Goal: Information Seeking & Learning: Learn about a topic

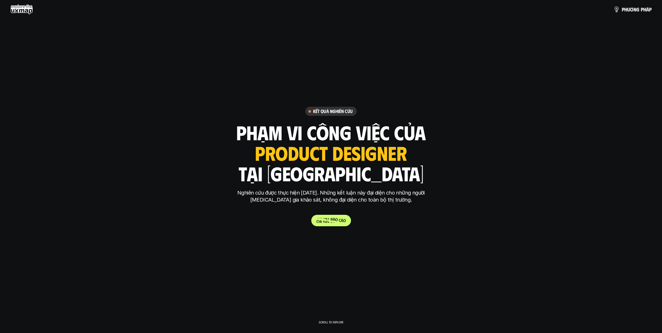
click at [335, 222] on p "C h i t i ế t b á o c á o" at bounding box center [331, 220] width 29 height 5
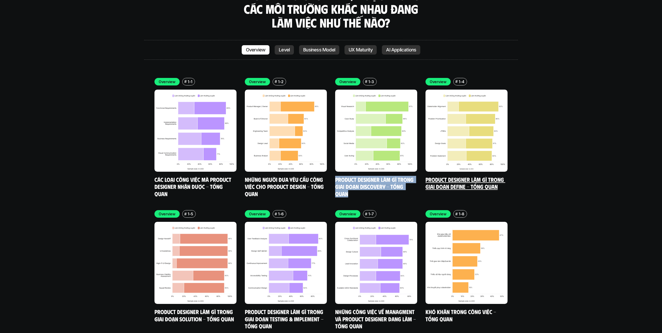
scroll to position [1648, 0]
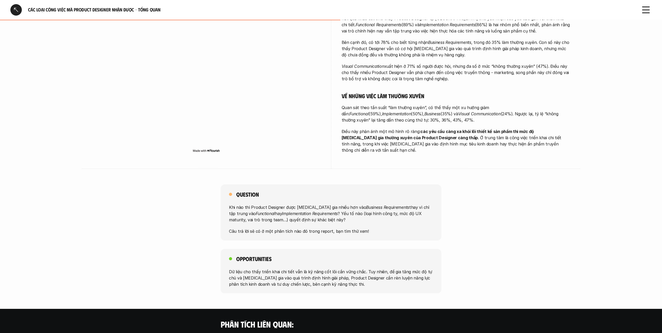
scroll to position [219, 0]
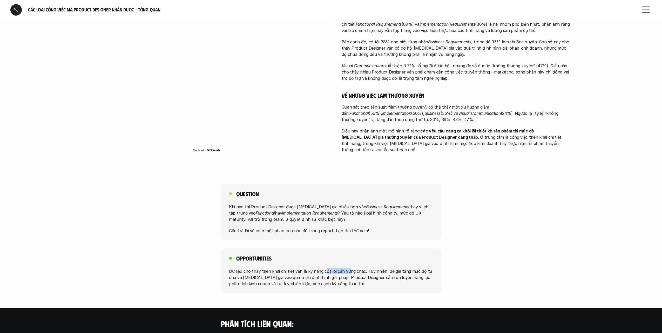
drag, startPoint x: 342, startPoint y: 139, endPoint x: 323, endPoint y: 265, distance: 127.9
click at [323, 268] on p "Dữ liệu cho thấy triển khai chi tiết vẫn là kỹ năng cốt lõi cần vững chắc. Tuy …" at bounding box center [331, 277] width 204 height 19
drag, startPoint x: 333, startPoint y: 266, endPoint x: 342, endPoint y: 274, distance: 12.0
click at [342, 274] on p "Dữ liệu cho thấy triển khai chi tiết vẫn là kỹ năng cốt lõi cần vững chắc. Tuy …" at bounding box center [331, 277] width 204 height 19
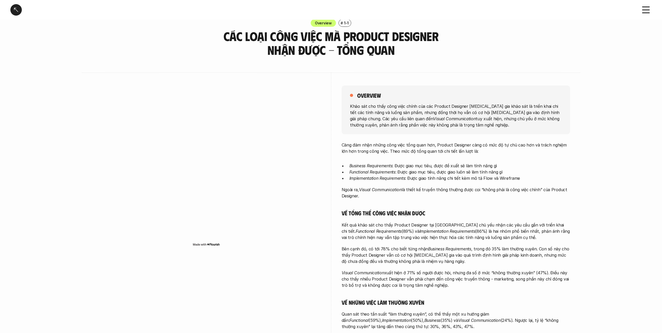
scroll to position [11, 0]
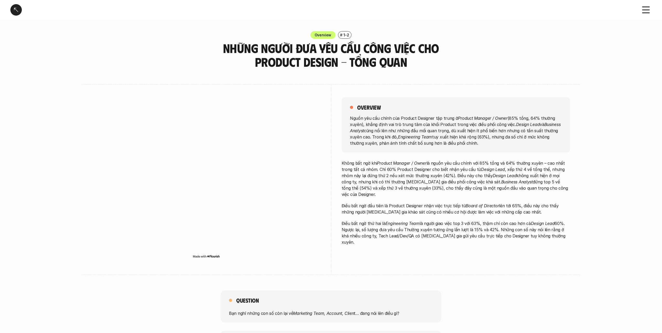
drag, startPoint x: 358, startPoint y: 119, endPoint x: 500, endPoint y: 148, distance: 145.0
click at [500, 148] on div "overview Nguồn yêu cầu chính của Product Designer tập trung ở Product Manager /…" at bounding box center [456, 124] width 229 height 55
drag, startPoint x: 392, startPoint y: 165, endPoint x: 444, endPoint y: 190, distance: 57.5
click at [444, 190] on p "Không bất ngờ khi Product Manager / Owner là nguồn yêu cầu chính với 85% tổng v…" at bounding box center [456, 178] width 229 height 37
click at [382, 195] on div "Không bất ngờ khi Product Manager / Owner là nguồn yêu cầu chính với 85% tổng v…" at bounding box center [456, 202] width 229 height 85
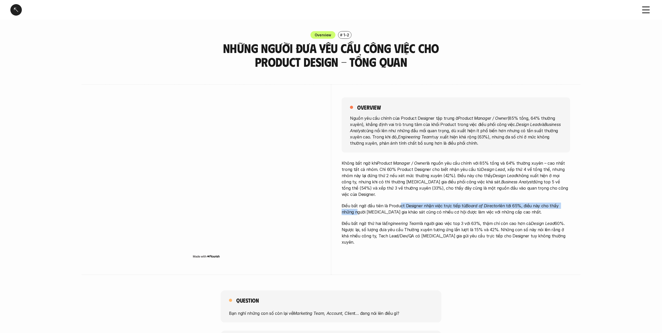
drag, startPoint x: 342, startPoint y: 202, endPoint x: 399, endPoint y: 199, distance: 57.5
click at [399, 203] on p "Điều bất ngờ đầu tiên là Product Designer nhận việc trực tiếp từ Board of Direc…" at bounding box center [456, 209] width 229 height 12
click at [400, 203] on p "Điều bất ngờ đầu tiên là Product Designer nhận việc trực tiếp từ Board of Direc…" at bounding box center [456, 209] width 229 height 12
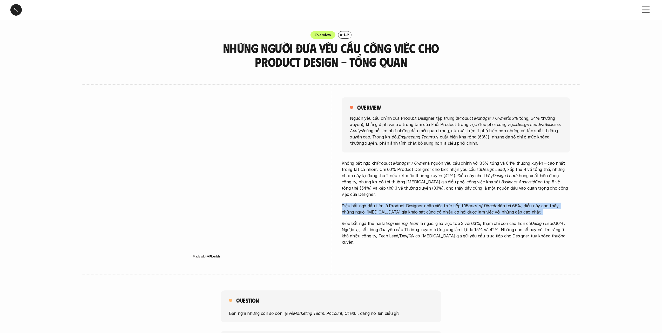
click at [400, 203] on p "Điều bất ngờ đầu tiên là Product Designer nhận việc trực tiếp từ Board of Direc…" at bounding box center [456, 209] width 229 height 12
click at [361, 220] on p "Điều bất ngờ thứ hai là Engineering Team là người giao việc top 3 với 63%, thậm…" at bounding box center [456, 232] width 229 height 25
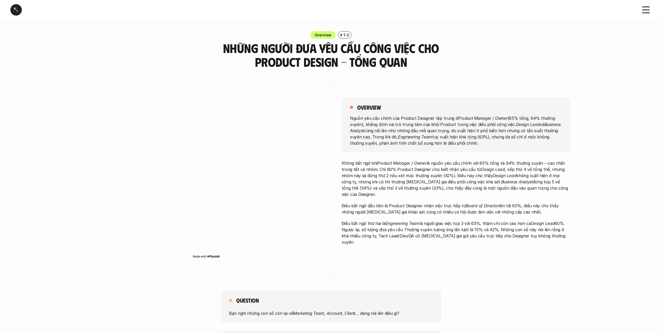
click at [361, 220] on p "Điều bất ngờ thứ hai là Engineering Team là người giao việc top 3 với 63%, thậm…" at bounding box center [456, 232] width 229 height 25
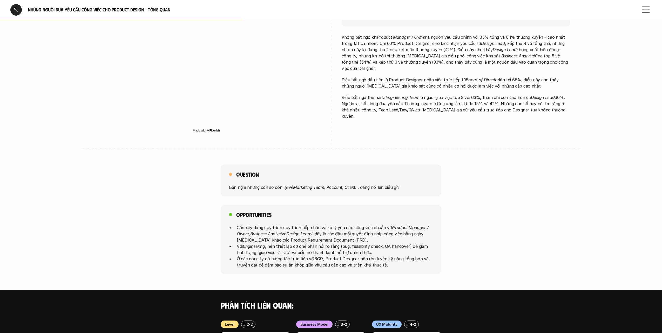
scroll to position [127, 0]
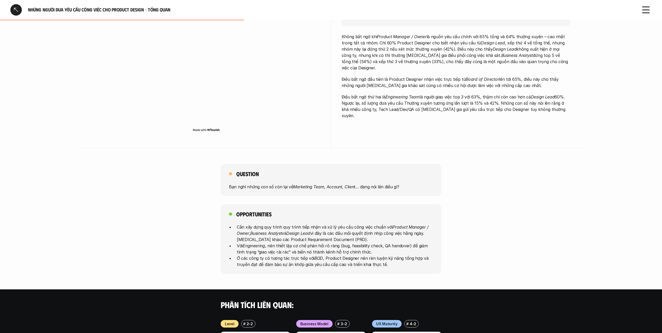
click at [245, 188] on p "Bạn nghĩ những con số còn lại về Marketing Team, Account, Client … đang nói lên…" at bounding box center [331, 186] width 204 height 6
click at [251, 195] on div "Question Bạn nghĩ những con số còn lại về Marketing Team, Account, Client … đan…" at bounding box center [331, 219] width 662 height 110
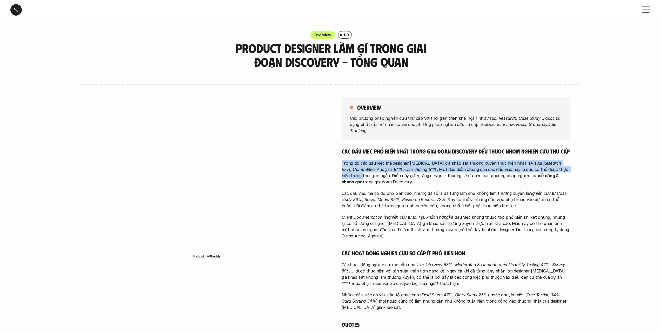
drag, startPoint x: 425, startPoint y: 158, endPoint x: 550, endPoint y: 167, distance: 125.5
click at [550, 167] on div "Các đầu việc phổ biến nhất trong giai đoạn Discovery đều thuộc nhóm nghiên cứu …" at bounding box center [456, 305] width 229 height 315
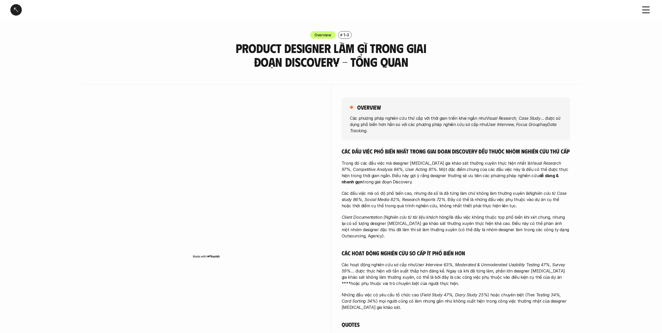
click at [390, 175] on p "Trong đó các đầu việc mà designer tham gia khảo sát thường xuyên thực hiện nhất…" at bounding box center [456, 172] width 229 height 25
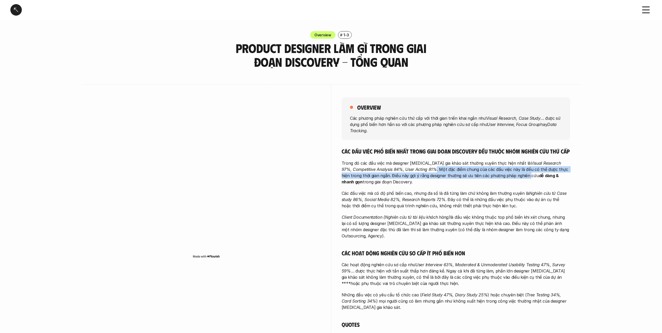
drag, startPoint x: 401, startPoint y: 170, endPoint x: 480, endPoint y: 174, distance: 78.6
click at [491, 174] on p "Trong đó các đầu việc mà designer tham gia khảo sát thường xuyên thực hiện nhất…" at bounding box center [456, 172] width 229 height 25
click at [467, 173] on p "Trong đó các đầu việc mà designer tham gia khảo sát thường xuyên thực hiện nhất…" at bounding box center [456, 172] width 229 height 25
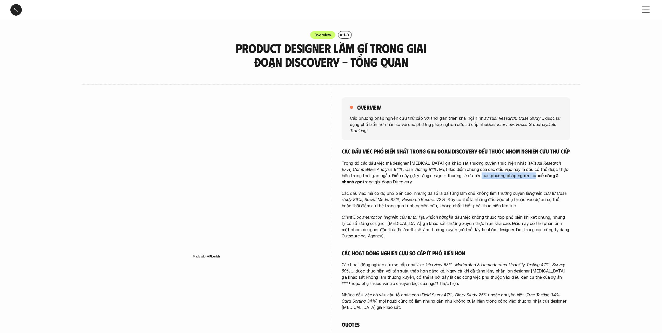
drag, startPoint x: 441, startPoint y: 176, endPoint x: 496, endPoint y: 172, distance: 55.4
click at [496, 172] on p "Trong đó các đầu việc mà designer tham gia khảo sát thường xuyên thực hiện nhất…" at bounding box center [456, 172] width 229 height 25
click at [461, 176] on p "Trong đó các đầu việc mà designer tham gia khảo sát thường xuyên thực hiện nhất…" at bounding box center [456, 172] width 229 height 25
click at [354, 182] on p "Trong đó các đầu việc mà designer tham gia khảo sát thường xuyên thực hiện nhất…" at bounding box center [456, 172] width 229 height 25
click at [354, 183] on p "Trong đó các đầu việc mà designer tham gia khảo sát thường xuyên thực hiện nhất…" at bounding box center [456, 172] width 229 height 25
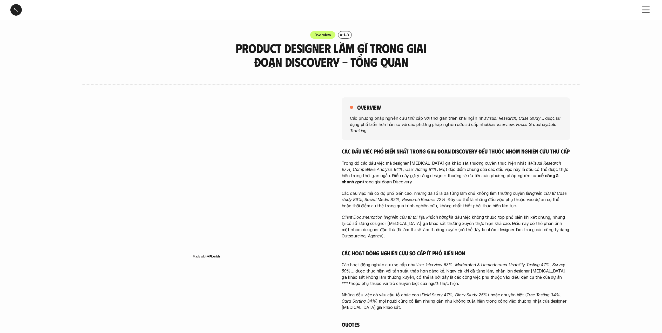
click at [350, 182] on p "Trong đó các đầu việc mà designer tham gia khảo sát thường xuyên thực hiện nhất…" at bounding box center [456, 172] width 229 height 25
click at [369, 193] on p "Các đầu việc mà có độ phổ biến cao, nhưng đa số là đã từng làm chứ không làm th…" at bounding box center [456, 199] width 229 height 19
click at [373, 193] on p "Các đầu việc mà có độ phổ biến cao, nhưng đa số là đã từng làm chứ không làm th…" at bounding box center [456, 199] width 229 height 19
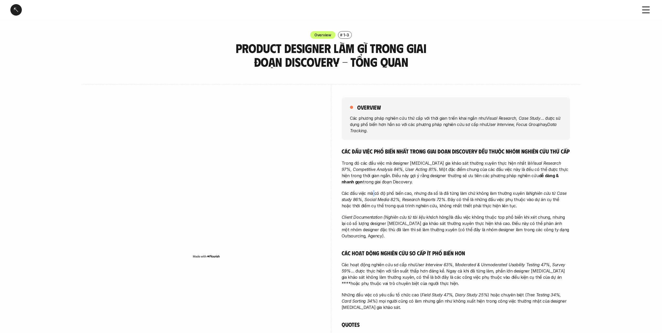
click at [373, 193] on p "Các đầu việc mà có độ phổ biến cao, nhưng đa số là đã từng làm chứ không làm th…" at bounding box center [456, 199] width 229 height 19
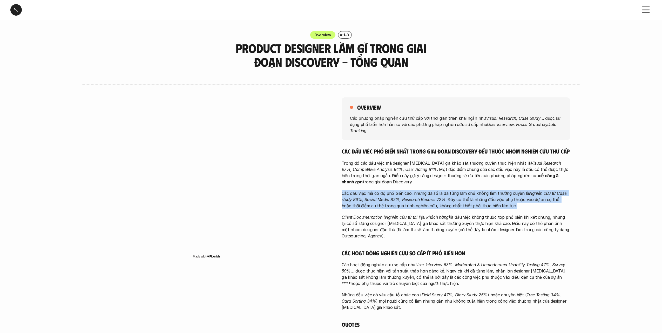
click at [373, 193] on p "Các đầu việc mà có độ phổ biến cao, nhưng đa số là đã từng làm chứ không làm th…" at bounding box center [456, 199] width 229 height 19
click at [374, 199] on em "Nghiên cứu từ Case study 86%, Social Media 82%, Research Reports 72%" at bounding box center [455, 196] width 227 height 11
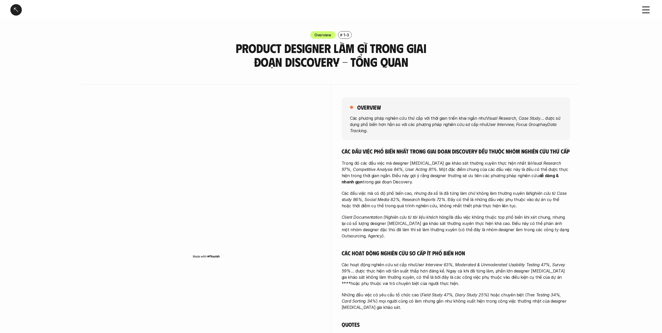
click at [465, 215] on p "Client Documentation (Nghiên cứu từ tài liệu khách hàng) là đầu việc không thuộ…" at bounding box center [456, 226] width 229 height 25
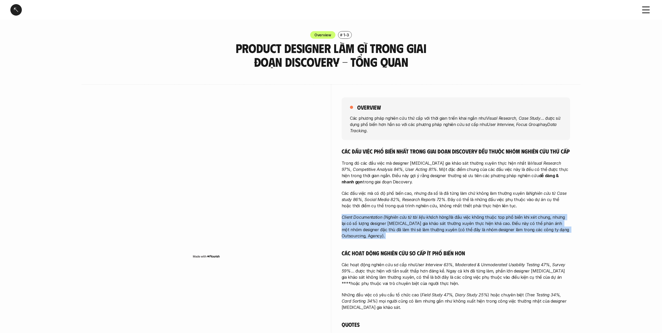
click at [465, 215] on p "Client Documentation (Nghiên cứu từ tài liệu khách hàng) là đầu việc không thuộ…" at bounding box center [456, 226] width 229 height 25
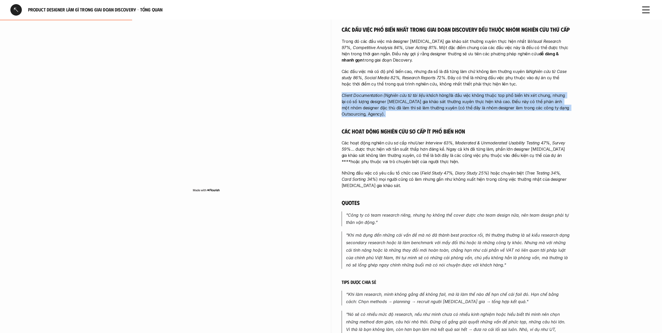
scroll to position [123, 0]
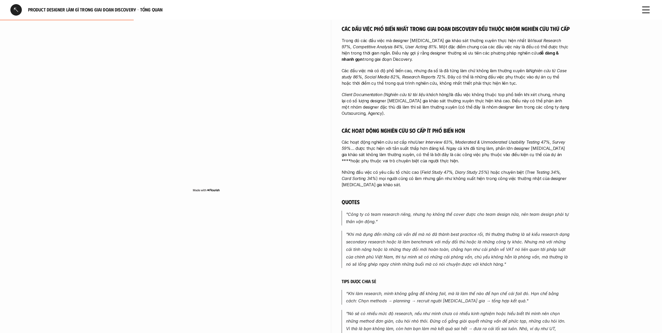
click at [400, 140] on p "Các hoạt động nghiên cứu sơ cấp như User Interview 63%, Moderated & Unmoderated…" at bounding box center [456, 151] width 229 height 25
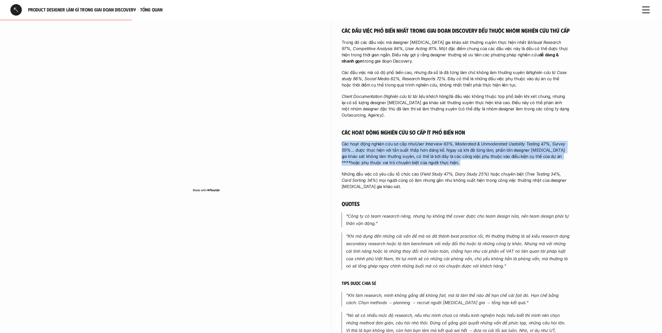
click at [400, 141] on p "Các hoạt động nghiên cứu sơ cấp như User Interview 63%, Moderated & Unmoderated…" at bounding box center [456, 153] width 229 height 25
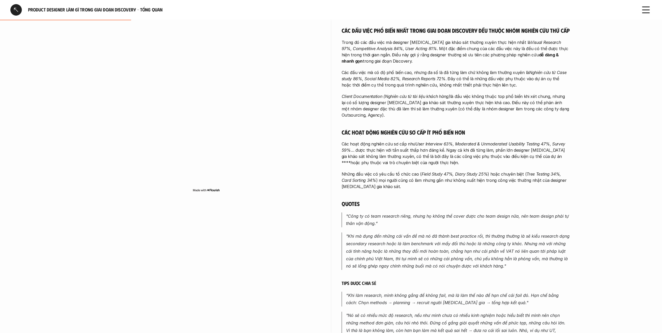
click at [391, 172] on p "Những đầu việc có yêu cầu tổ chức cao ( Field Study 47%, Diary Study 25% ) hoặc…" at bounding box center [456, 180] width 229 height 19
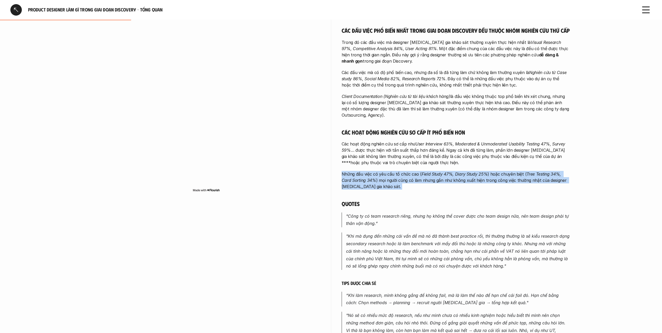
click at [391, 172] on p "Những đầu việc có yêu cầu tổ chức cao ( Field Study 47%, Diary Study 25% ) hoặc…" at bounding box center [456, 180] width 229 height 19
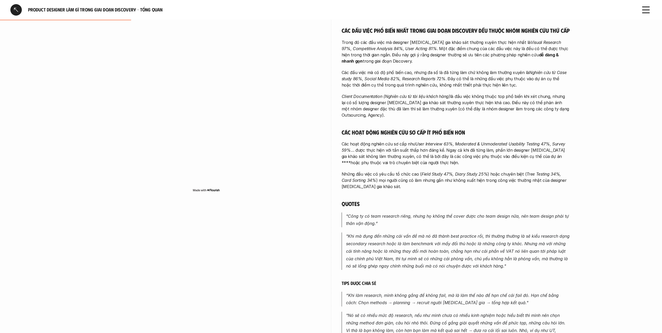
click at [438, 190] on div "Các đầu việc phổ biến nhất trong giai đoạn Discovery đều thuộc nhóm nghiên cứu …" at bounding box center [456, 184] width 229 height 315
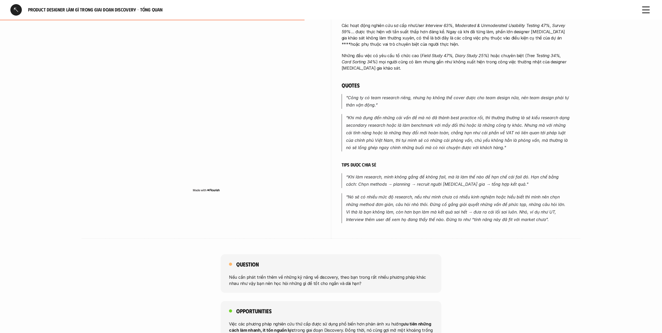
scroll to position [239, 0]
click at [419, 119] on em ""Khi mà đụng đến những cái vấn đề mà nó đã thành best practice rồi, thì thường …" at bounding box center [458, 132] width 225 height 35
click at [552, 125] on em ""Khi mà đụng đến những cái vấn đề mà nó đã thành best practice rồi, thì thường …" at bounding box center [458, 132] width 225 height 35
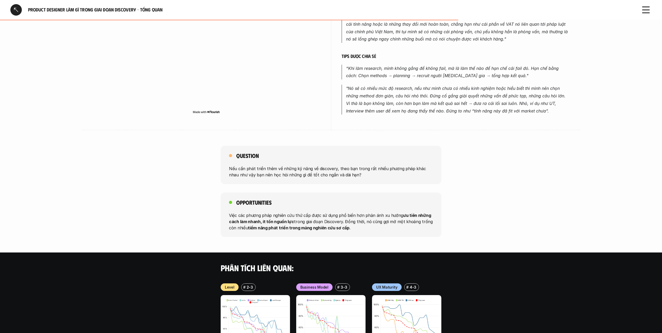
scroll to position [349, 0]
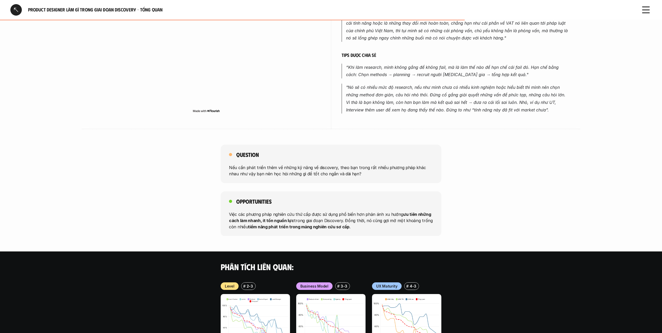
click at [323, 164] on p "Nếu cần phát triển thêm về những kỹ năng về discovery, theo bạn trong rất nhiều…" at bounding box center [331, 170] width 204 height 12
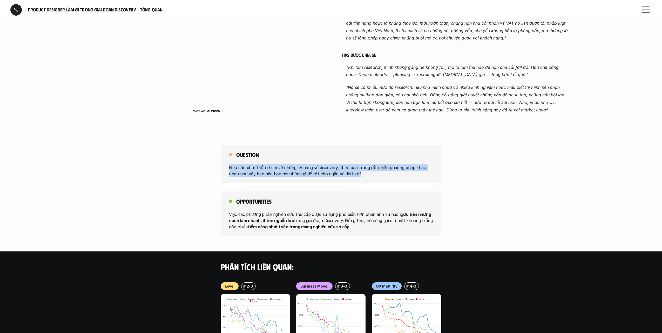
click at [323, 164] on p "Nếu cần phát triển thêm về những kỹ năng về discovery, theo bạn trong rất nhiều…" at bounding box center [331, 170] width 204 height 12
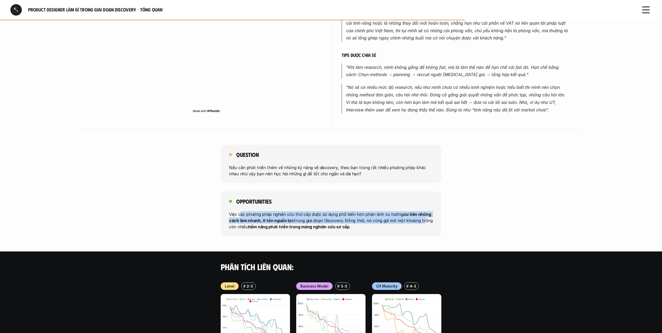
drag, startPoint x: 240, startPoint y: 205, endPoint x: 419, endPoint y: 209, distance: 178.8
click at [419, 211] on p "Việc các phương pháp nghiên cứu thứ cấp được sử dụng phổ biến hơn phản ánh xu h…" at bounding box center [331, 220] width 204 height 19
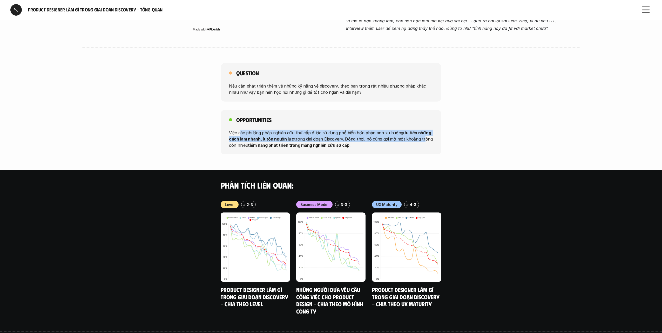
scroll to position [430, 0]
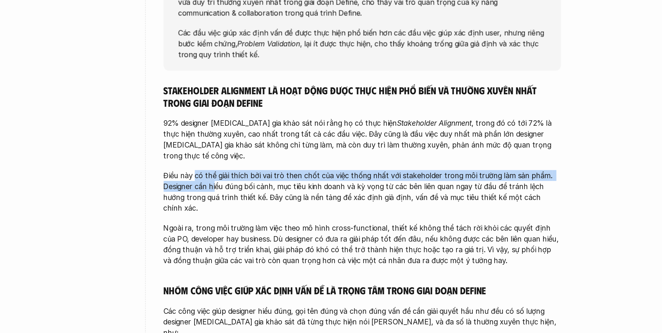
drag, startPoint x: 90, startPoint y: 105, endPoint x: 124, endPoint y: 101, distance: 33.8
click at [342, 221] on p "Điều này có thể giải thích bởi vai trò then chốt của việc thống nhất với stakeh…" at bounding box center [456, 233] width 229 height 25
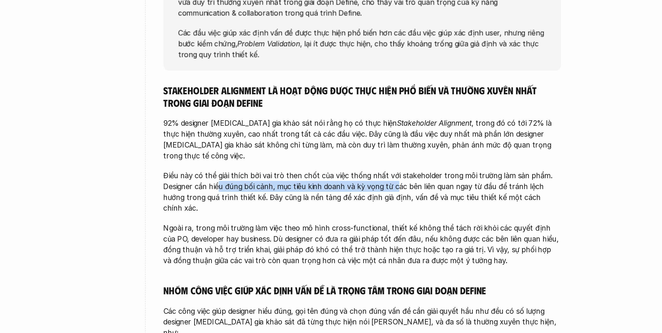
drag, startPoint x: 129, startPoint y: 100, endPoint x: 227, endPoint y: 102, distance: 98.5
click at [342, 221] on p "Điều này có thể giải thích bởi vai trò then chốt của việc thống nhất với stakeh…" at bounding box center [456, 233] width 229 height 25
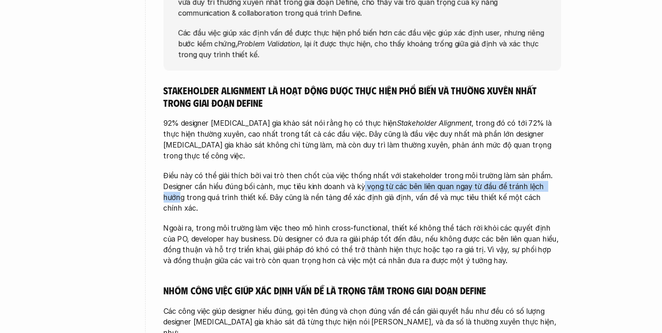
drag, startPoint x: 220, startPoint y: 102, endPoint x: 221, endPoint y: 105, distance: 3.8
click at [342, 221] on p "Điều này có thể giải thích bởi vai trò then chốt của việc thống nhất với stakeh…" at bounding box center [456, 233] width 229 height 25
drag, startPoint x: 132, startPoint y: 101, endPoint x: 125, endPoint y: 105, distance: 8.3
click at [342, 221] on p "Điều này có thể giải thích bởi vai trò then chốt của việc thống nhất với stakeh…" at bounding box center [456, 233] width 229 height 25
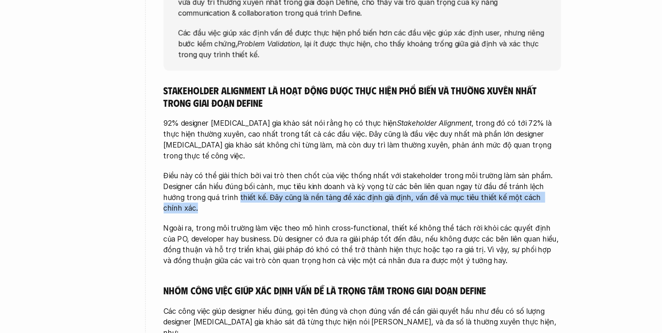
drag, startPoint x: 167, startPoint y: 107, endPoint x: 316, endPoint y: 108, distance: 148.3
click at [342, 221] on p "Điều này có thể giải thích bởi vai trò then chốt của việc thống nhất với stakeh…" at bounding box center [456, 233] width 229 height 25
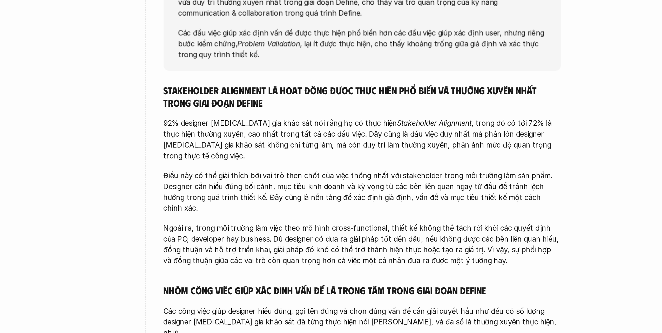
click at [342, 251] on p "Ngoài ra, trong môi trường làm việc theo mô hình cross-functional, thiết kế khô…" at bounding box center [456, 263] width 229 height 25
drag, startPoint x: 118, startPoint y: 119, endPoint x: 214, endPoint y: 118, distance: 95.6
click at [342, 251] on p "Ngoài ra, trong môi trường làm việc theo mô hình cross-functional, thiết kế khô…" at bounding box center [456, 263] width 229 height 25
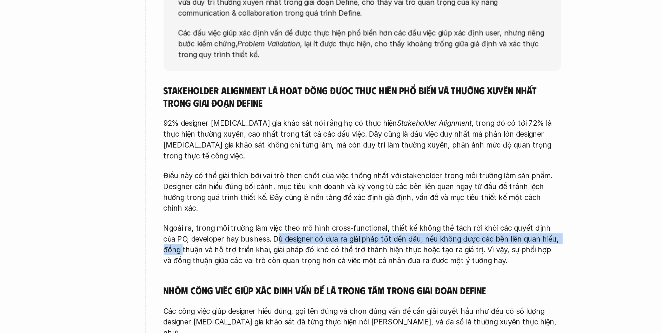
drag, startPoint x: 152, startPoint y: 126, endPoint x: 324, endPoint y: 122, distance: 171.7
click at [324, 122] on div "overview Stakeholder Alignment là công việc được những người [MEDICAL_DATA] gia…" at bounding box center [331, 288] width 499 height 408
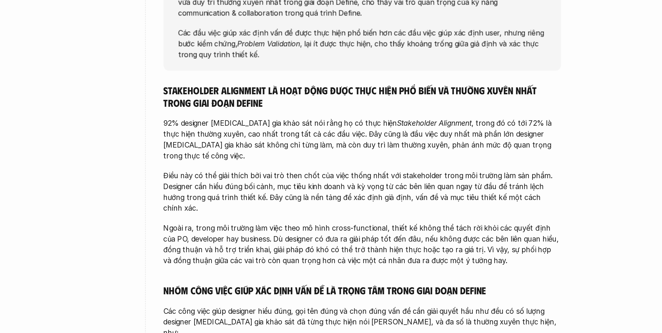
click at [342, 251] on p "Ngoài ra, trong môi trường làm việc theo mô hình cross-functional, thiết kế khô…" at bounding box center [456, 263] width 229 height 25
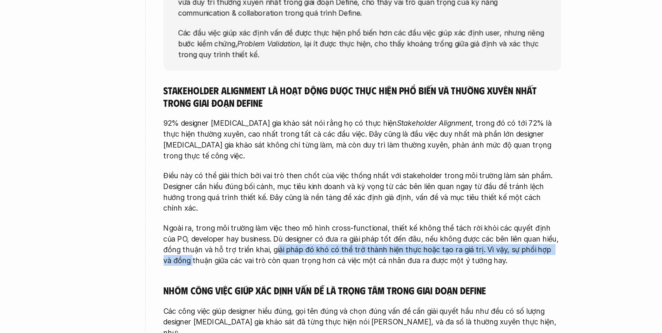
drag, startPoint x: 146, startPoint y: 131, endPoint x: 323, endPoint y: 128, distance: 177.4
click at [323, 128] on div "overview Stakeholder Alignment là công việc được những người [MEDICAL_DATA] gia…" at bounding box center [331, 288] width 499 height 408
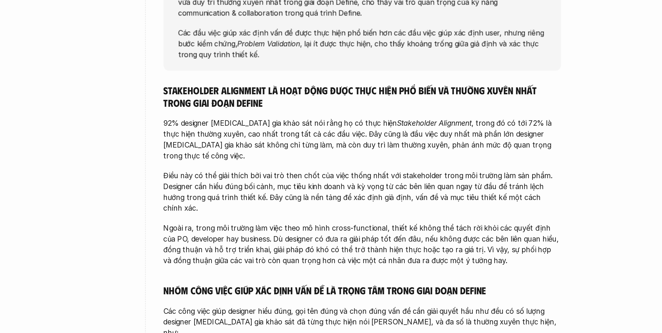
drag, startPoint x: 306, startPoint y: 140, endPoint x: 270, endPoint y: 139, distance: 35.9
click at [342, 171] on div "Stakeholder Alignment là hoạt động được thực hiện phổ biến và thường xuyên nhất…" at bounding box center [456, 323] width 229 height 305
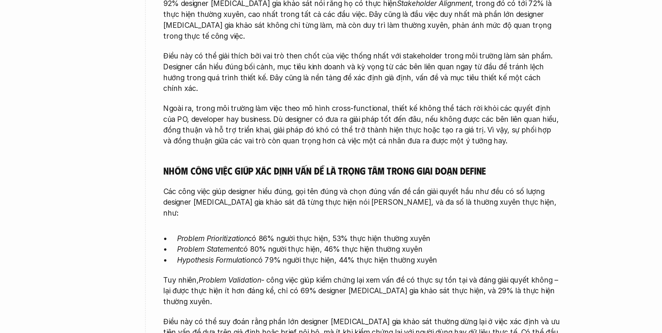
scroll to position [51, 0]
click at [342, 248] on p "Các công việc giúp designer hiểu đúng, gọi tên đúng và chọn đúng vấn đề cần giả…" at bounding box center [456, 257] width 229 height 19
drag, startPoint x: 242, startPoint y: 97, endPoint x: 205, endPoint y: 99, distance: 36.9
click at [342, 248] on p "Các công việc giúp designer hiểu đúng, gọi tên đúng và chọn đúng vấn đề cần giả…" at bounding box center [456, 257] width 229 height 19
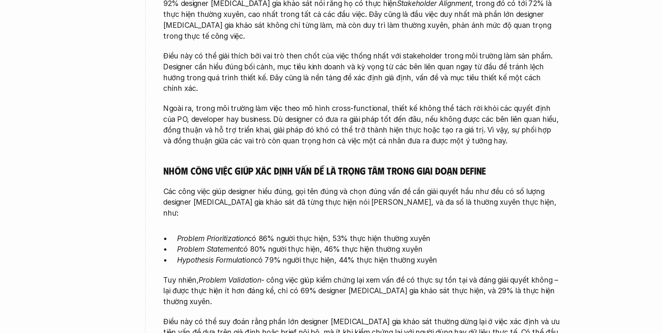
click at [342, 248] on p "Các công việc giúp designer hiểu đúng, gọi tên đúng và chọn đúng vấn đề cần giả…" at bounding box center [456, 257] width 229 height 19
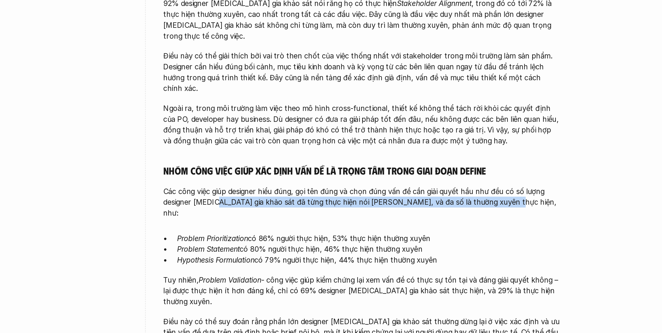
drag, startPoint x: 152, startPoint y: 105, endPoint x: 224, endPoint y: 105, distance: 71.7
click at [342, 121] on div "Stakeholder Alignment là hoạt động được thực hiện phổ biến và thường xuyên nhất…" at bounding box center [456, 273] width 229 height 305
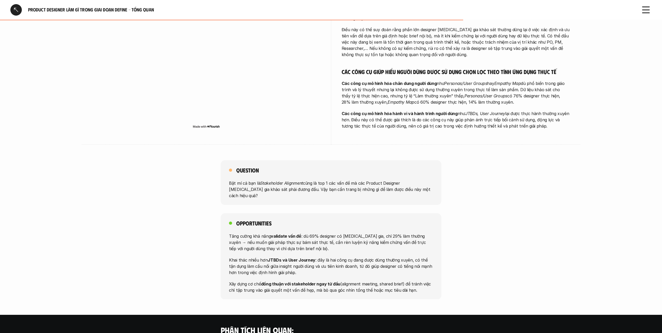
scroll to position [348, 0]
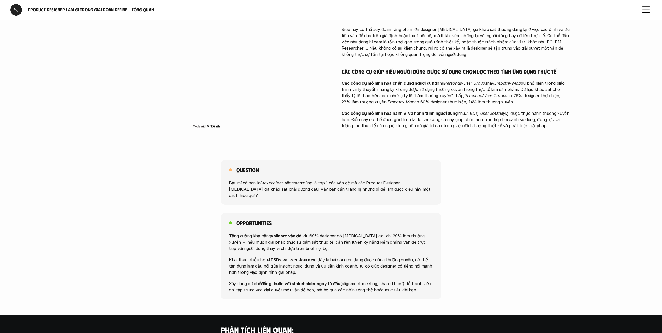
drag, startPoint x: 465, startPoint y: 88, endPoint x: 472, endPoint y: 86, distance: 7.3
click at [476, 111] on em "JTBDs, User Journey" at bounding box center [485, 113] width 40 height 5
